Goal: Find specific page/section: Find specific page/section

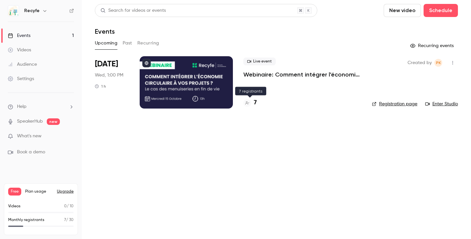
click at [255, 103] on h4 "7" at bounding box center [255, 103] width 3 height 9
